Goal: Task Accomplishment & Management: Use online tool/utility

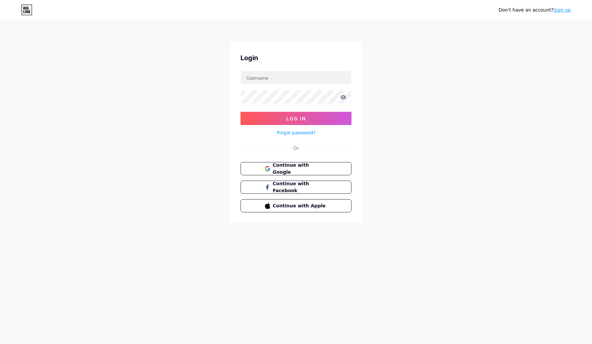
click at [316, 88] on form "Log In Forgot password?" at bounding box center [296, 104] width 111 height 66
click at [364, 137] on div "Don't have an account? Sign up Login Log In Forgot password? Or Continue with G…" at bounding box center [296, 122] width 592 height 244
click at [329, 170] on button "Continue with Google" at bounding box center [296, 169] width 113 height 14
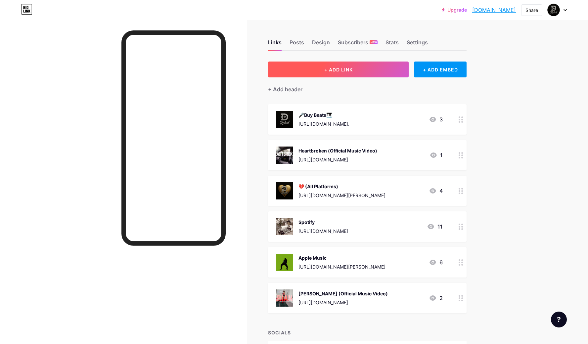
click at [349, 74] on button "+ ADD LINK" at bounding box center [338, 69] width 141 height 16
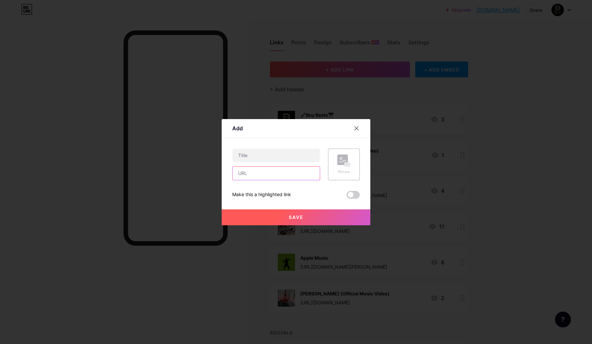
click at [270, 177] on input "text" at bounding box center [276, 173] width 87 height 13
paste input "[URL][DOMAIN_NAME]"
type input "[URL][DOMAIN_NAME]"
click at [340, 159] on rect at bounding box center [343, 159] width 11 height 11
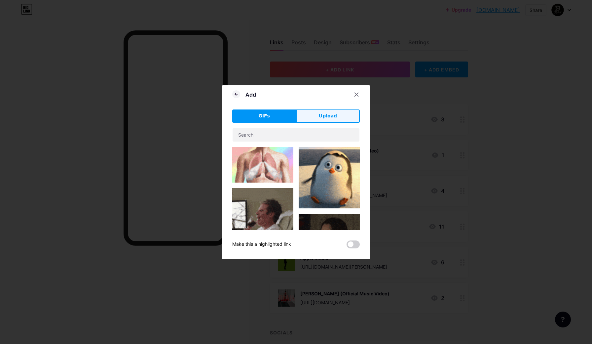
click at [318, 119] on button "Upload" at bounding box center [328, 115] width 64 height 13
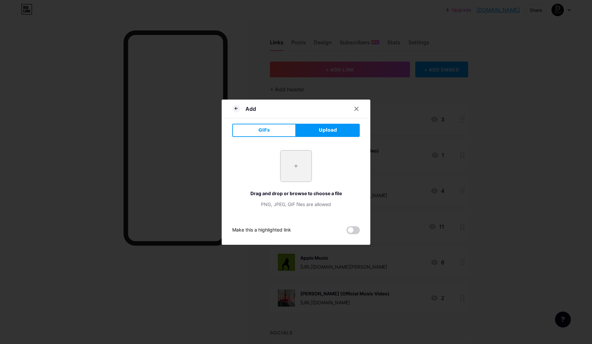
click at [284, 151] on input "file" at bounding box center [296, 165] width 31 height 31
type input "C:\fakepath\ChatGPT Image [DATE] at 04_49_31 PM.png"
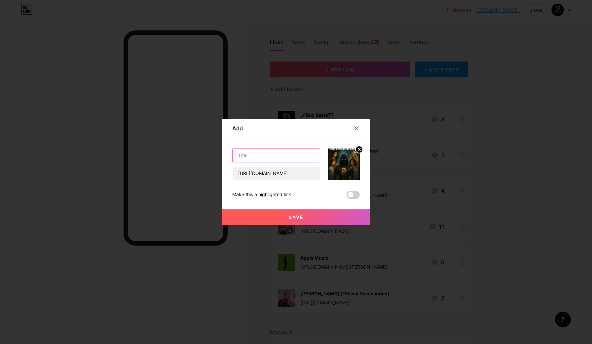
click at [286, 159] on input "text" at bounding box center [276, 155] width 87 height 13
type input "The Art Of Detachment"
click at [305, 217] on button "Save" at bounding box center [296, 217] width 149 height 16
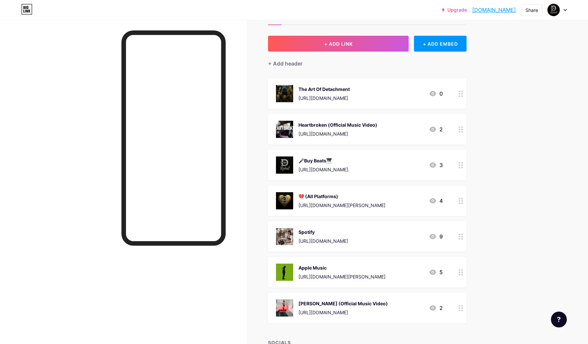
scroll to position [29, 0]
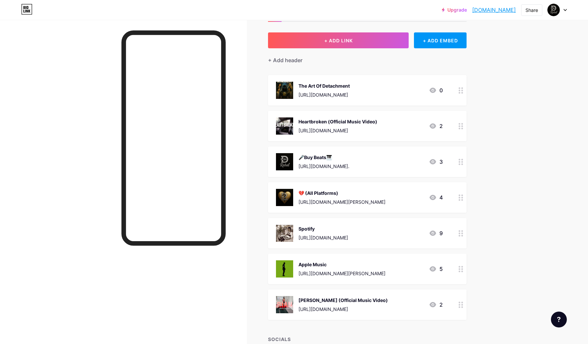
drag, startPoint x: 459, startPoint y: 306, endPoint x: 463, endPoint y: 198, distance: 107.8
click at [463, 198] on span "The Art Of Detachment [URL][DOMAIN_NAME] 0 Heartbroken (Official Music Video) […" at bounding box center [367, 197] width 198 height 245
click at [514, 274] on div "Upgrade [DOMAIN_NAME]... [DOMAIN_NAME] Share Switch accounts D Rebal [DOMAIN_NA…" at bounding box center [294, 233] width 588 height 525
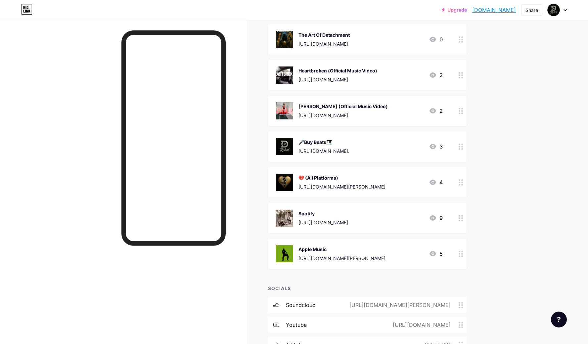
scroll to position [78, 0]
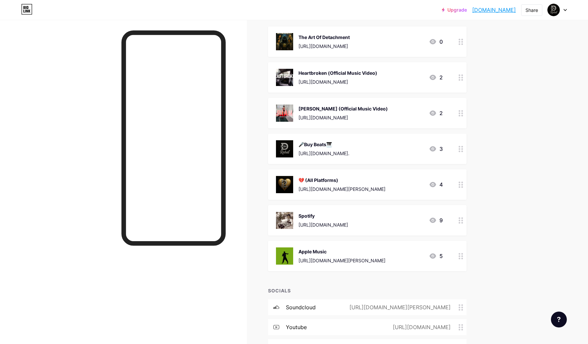
drag, startPoint x: 462, startPoint y: 223, endPoint x: 449, endPoint y: 158, distance: 66.7
click at [449, 158] on span "The Art Of Detachment [URL][DOMAIN_NAME] 0 Heartbroken (Official Music Video) […" at bounding box center [367, 148] width 198 height 245
click at [492, 190] on div "Links Posts Design Subscribers NEW Stats Settings + ADD LINK + ADD EMBED + Add …" at bounding box center [247, 194] width 494 height 505
drag, startPoint x: 458, startPoint y: 256, endPoint x: 455, endPoint y: 185, distance: 70.8
click at [455, 185] on span "The Art Of Detachment [URL][DOMAIN_NAME] 0 Heartbroken (Official Music Video) […" at bounding box center [367, 148] width 198 height 245
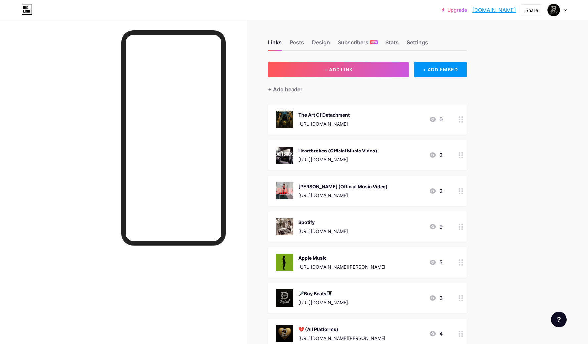
scroll to position [0, 0]
